Goal: Task Accomplishment & Management: Manage account settings

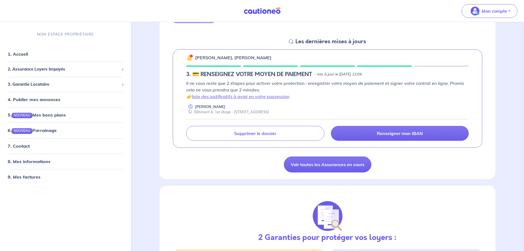
scroll to position [44, 0]
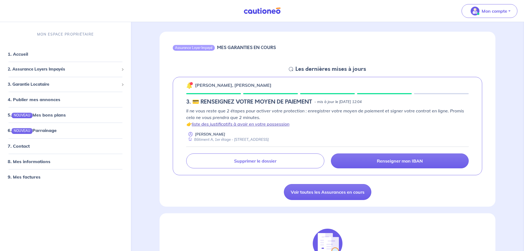
click at [257, 123] on link "liste des justificatifs à avoir en votre possession" at bounding box center [241, 124] width 98 height 6
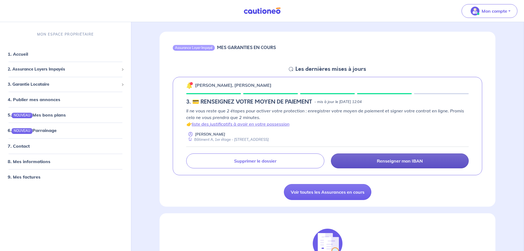
click at [408, 160] on p "Renseigner mon IBAN" at bounding box center [400, 161] width 46 height 6
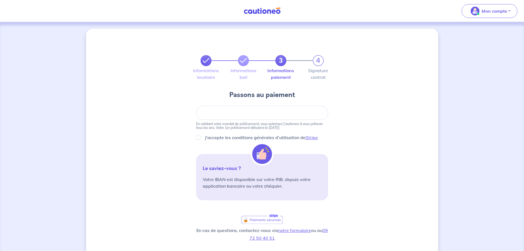
click at [207, 61] on icon at bounding box center [206, 60] width 7 height 7
click at [207, 60] on icon at bounding box center [206, 60] width 7 height 7
click at [246, 60] on icon at bounding box center [243, 60] width 7 height 7
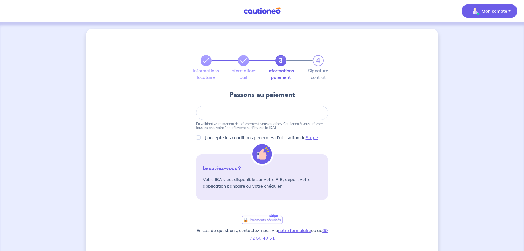
click at [491, 10] on p "Mon compte" at bounding box center [495, 11] width 26 height 7
click at [505, 9] on p "Mon compte" at bounding box center [495, 11] width 26 height 7
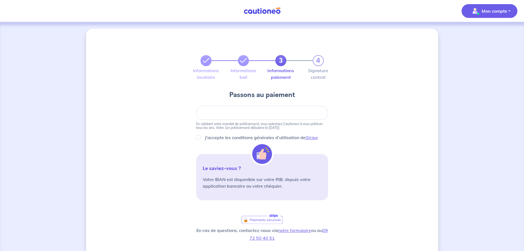
click at [472, 12] on img "button" at bounding box center [475, 11] width 9 height 9
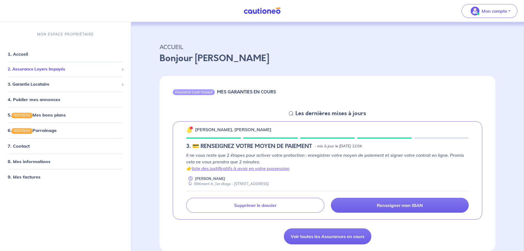
click at [122, 68] on span at bounding box center [122, 69] width 3 height 3
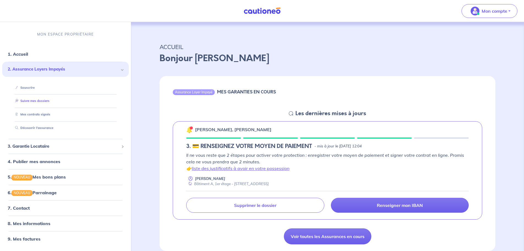
click at [41, 100] on link "Suivre mes dossiers" at bounding box center [31, 101] width 37 height 4
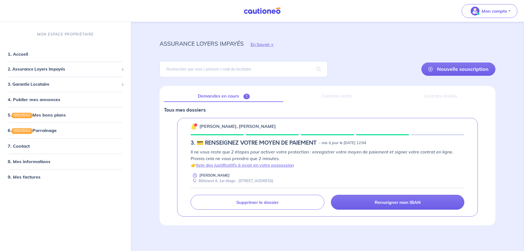
scroll to position [4, 0]
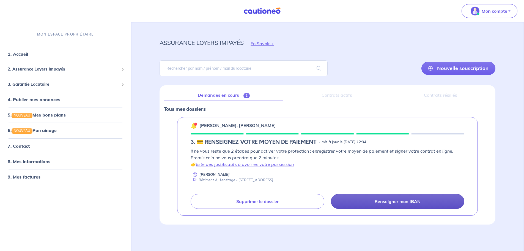
click at [379, 202] on p "Renseigner mon IBAN" at bounding box center [398, 201] width 46 height 6
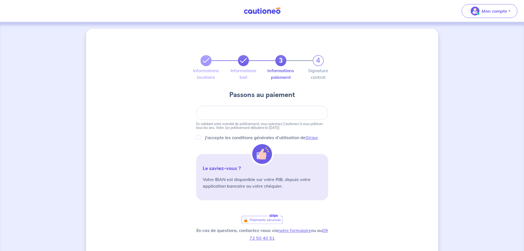
click at [243, 60] on icon at bounding box center [243, 60] width 7 height 7
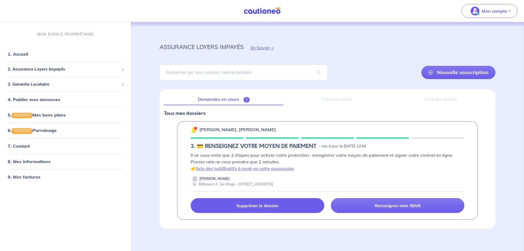
click at [239, 208] on p "Supprimer le dossier" at bounding box center [257, 205] width 42 height 6
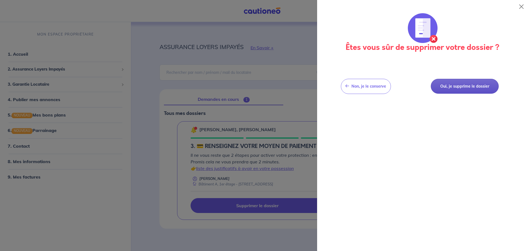
click at [470, 86] on button "Oui, je supprime le dossier" at bounding box center [465, 86] width 68 height 15
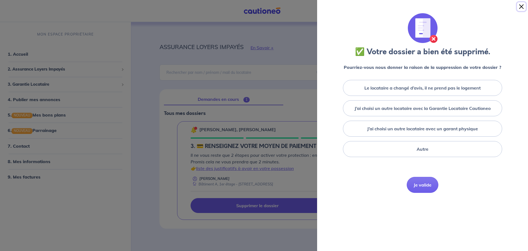
click at [520, 8] on button "Close" at bounding box center [521, 6] width 9 height 9
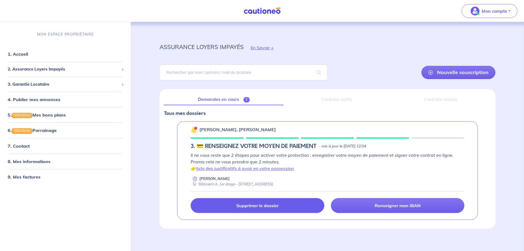
scroll to position [4, 0]
